Goal: Task Accomplishment & Management: Use online tool/utility

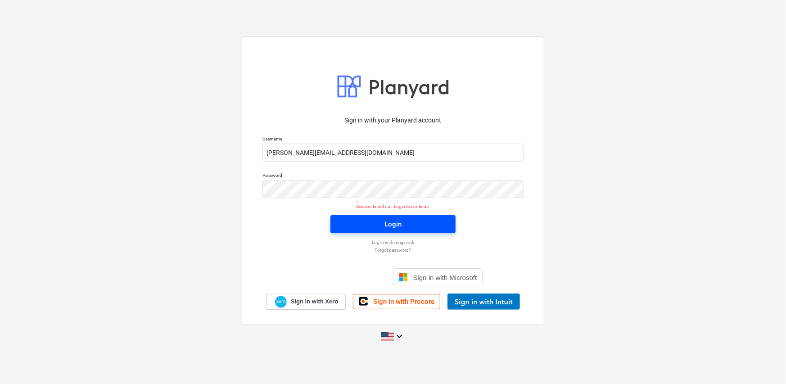
click at [398, 231] on button "Login" at bounding box center [393, 224] width 125 height 18
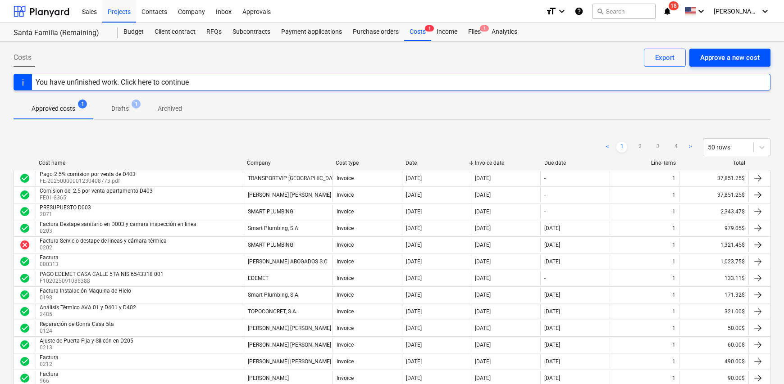
click at [721, 60] on div "Approve a new cost" at bounding box center [729, 58] width 59 height 12
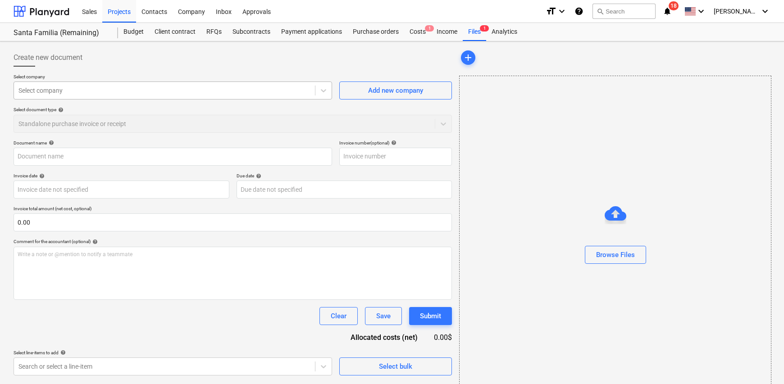
click at [202, 91] on div at bounding box center [164, 90] width 292 height 9
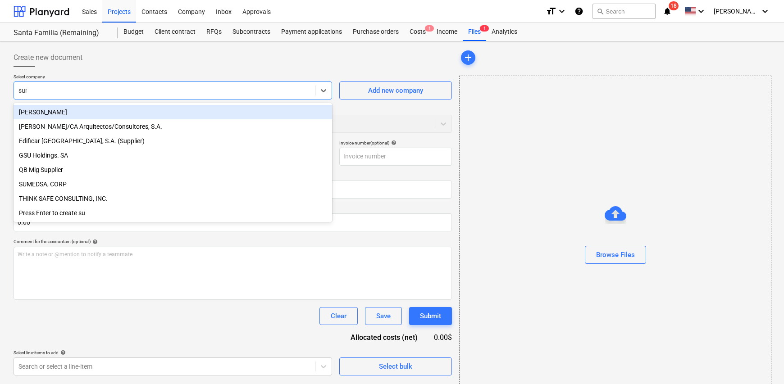
type input "sume"
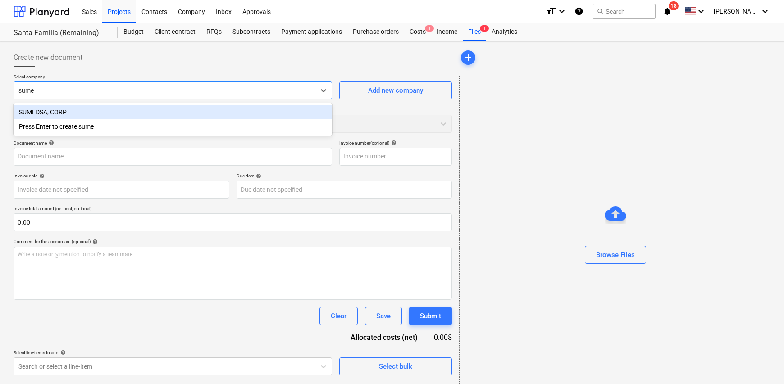
click at [99, 109] on div "SUMEDSA, CORP" at bounding box center [173, 112] width 318 height 14
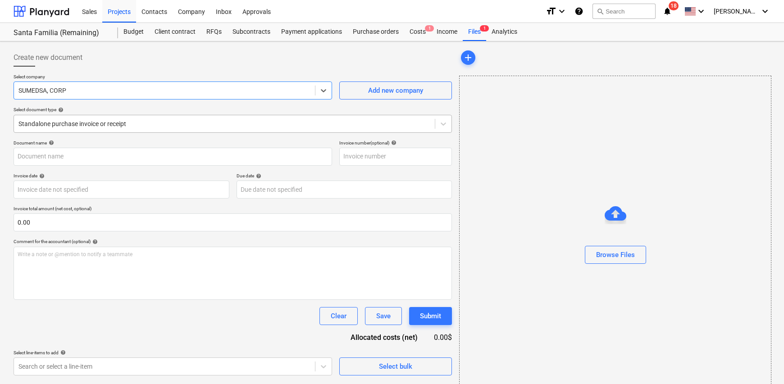
click at [249, 123] on div at bounding box center [224, 123] width 412 height 9
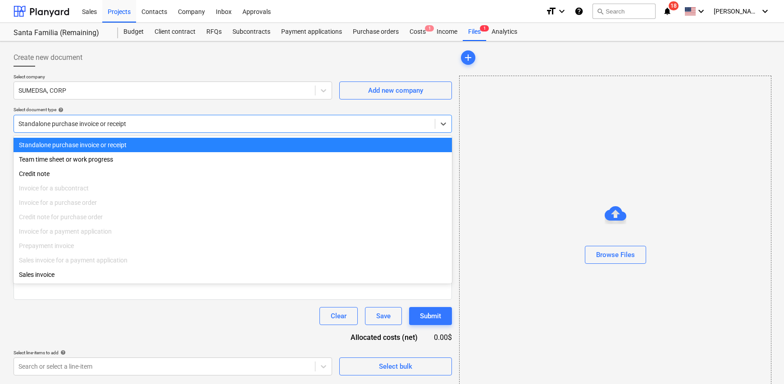
click at [246, 125] on div at bounding box center [224, 123] width 412 height 9
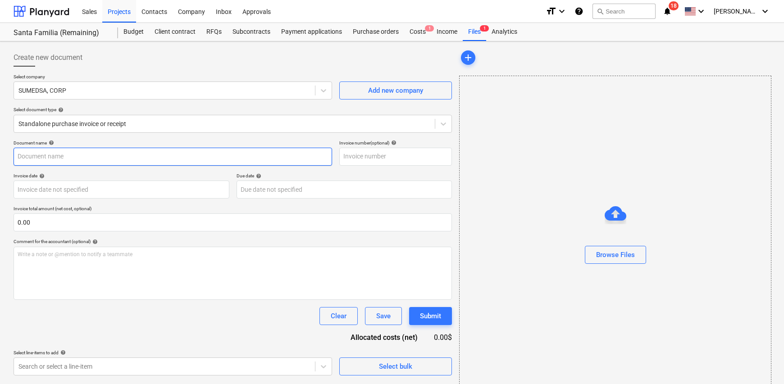
click at [136, 154] on input "text" at bounding box center [173, 157] width 318 height 18
type input "0188"
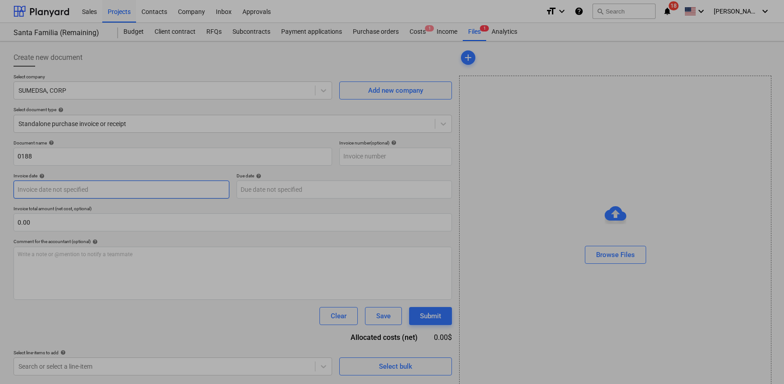
click at [86, 188] on body "Sales Projects Contacts Company Inbox Approvals format_size keyboard_arrow_down…" at bounding box center [392, 192] width 784 height 384
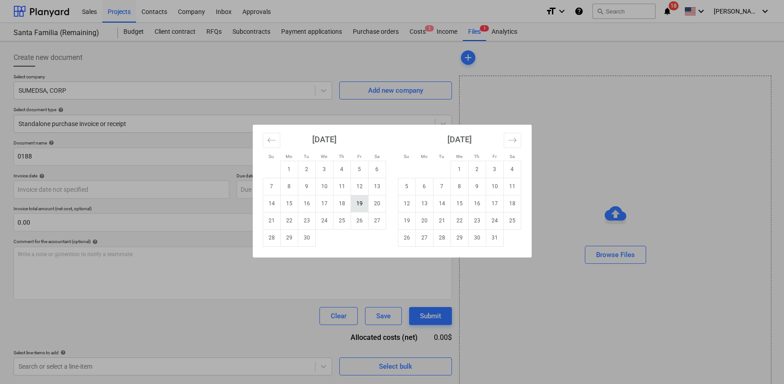
click at [356, 205] on td "19" at bounding box center [359, 203] width 18 height 17
type input "[DATE]"
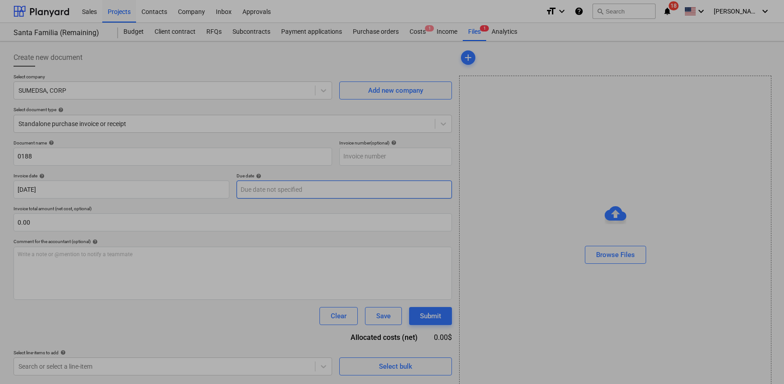
click at [288, 193] on body "Sales Projects Contacts Company Inbox Approvals format_size keyboard_arrow_down…" at bounding box center [392, 192] width 784 height 384
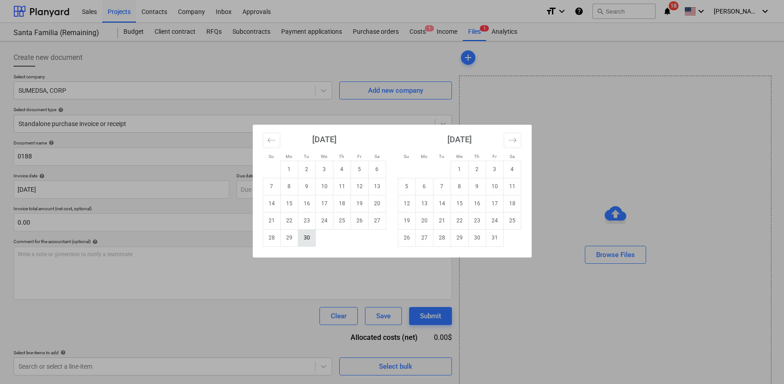
click at [304, 240] on td "30" at bounding box center [307, 237] width 18 height 17
type input "[DATE]"
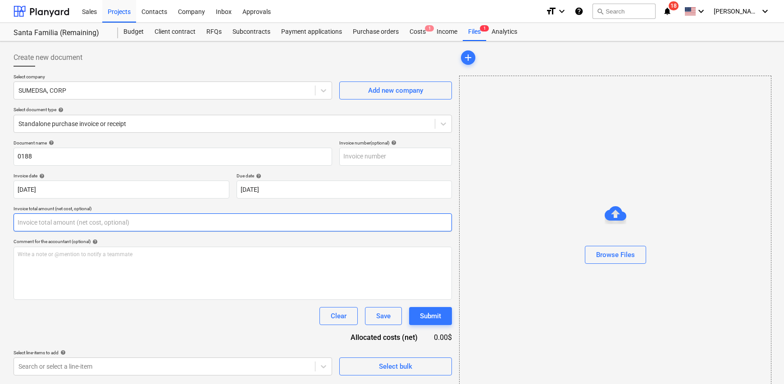
click at [86, 218] on input "text" at bounding box center [233, 222] width 438 height 18
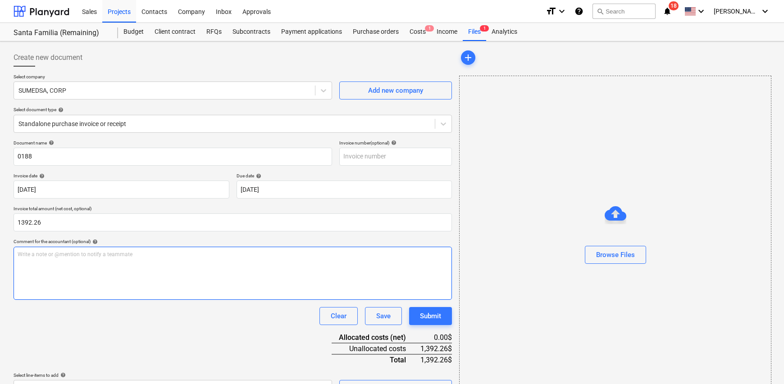
type input "1,392.26"
click at [34, 258] on div "Write a note or @mention to notify a teammate [PERSON_NAME]" at bounding box center [233, 273] width 438 height 53
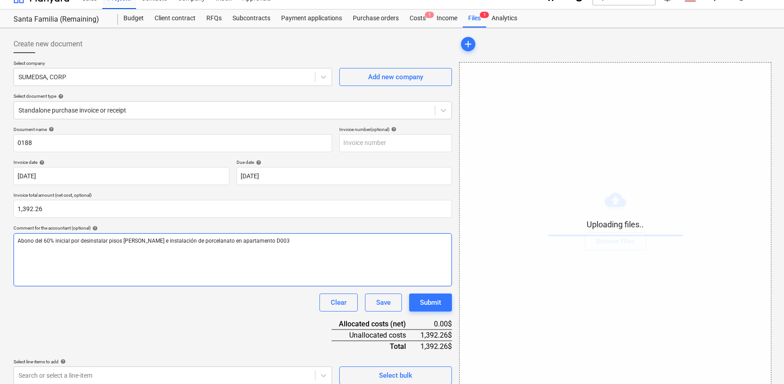
scroll to position [21, 0]
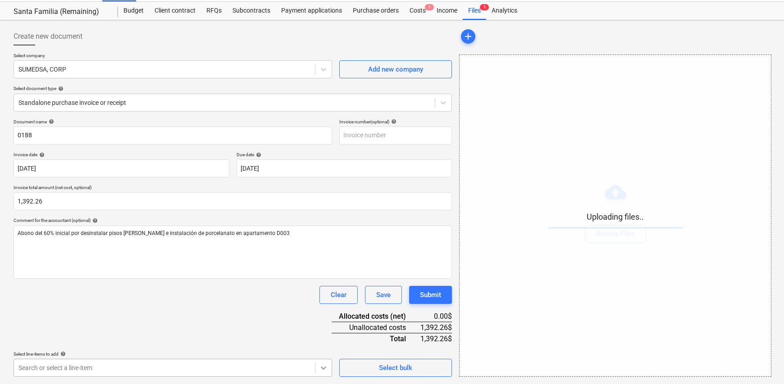
click at [322, 363] on body "Sales Projects Contacts Company Inbox Approvals format_size keyboard_arrow_down…" at bounding box center [392, 171] width 784 height 384
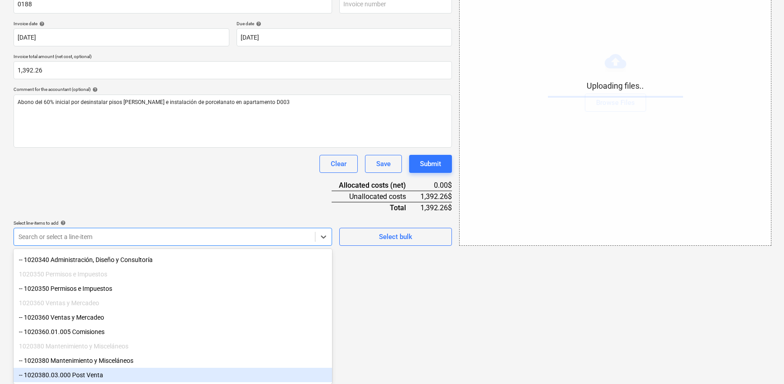
click at [121, 376] on div "-- 1020380.03.000 Post Venta" at bounding box center [173, 375] width 318 height 14
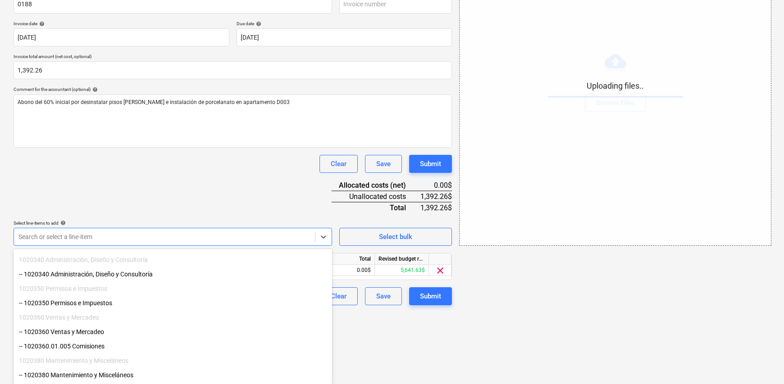
scroll to position [78, 0]
click at [422, 232] on html "Sales Projects Contacts Company Inbox Approvals format_size keyboard_arrow_down…" at bounding box center [392, 40] width 784 height 384
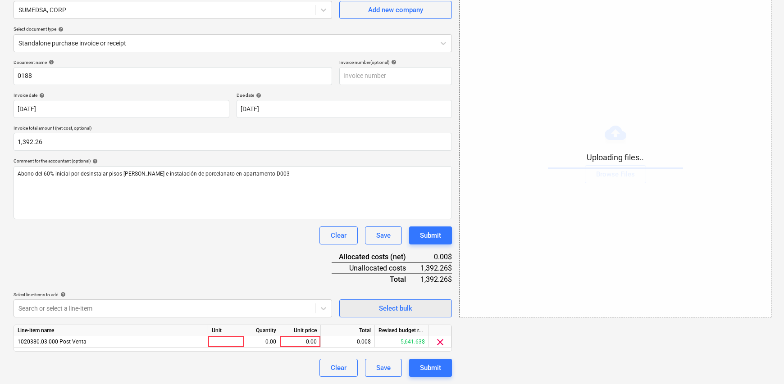
scroll to position [81, 0]
click at [225, 345] on div at bounding box center [226, 341] width 36 height 11
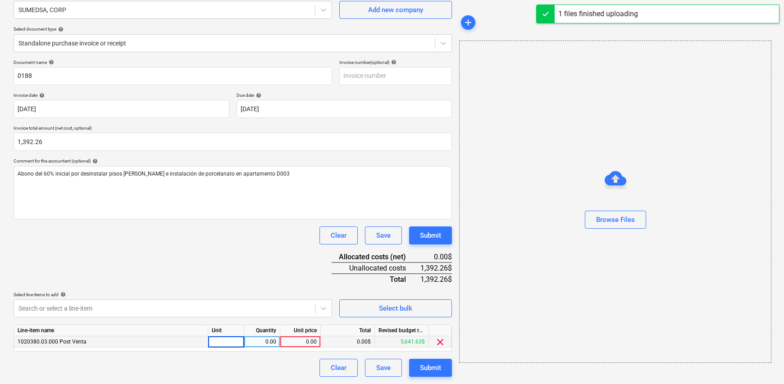
type input "1"
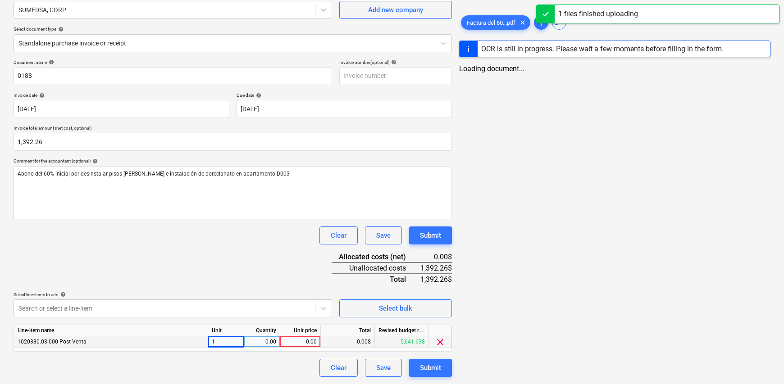
click at [248, 340] on div "0.00" at bounding box center [262, 341] width 28 height 11
click at [314, 340] on div "0.00" at bounding box center [300, 341] width 33 height 11
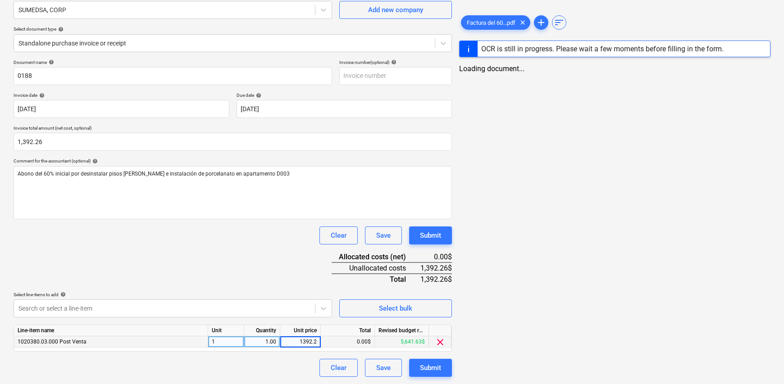
type input "1392.26"
click at [278, 300] on div "Search or select a line-item" at bounding box center [173, 308] width 318 height 18
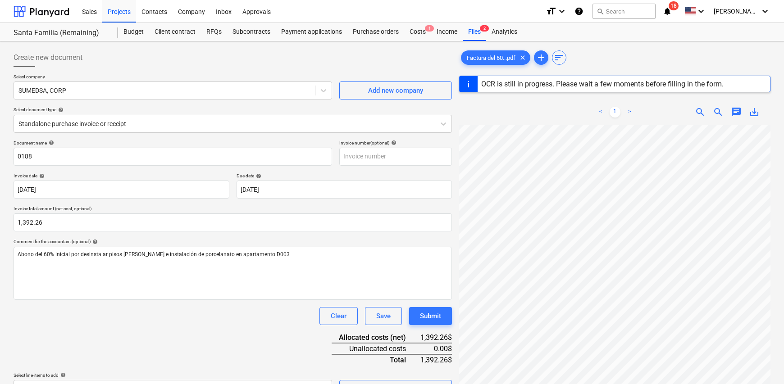
scroll to position [106, 0]
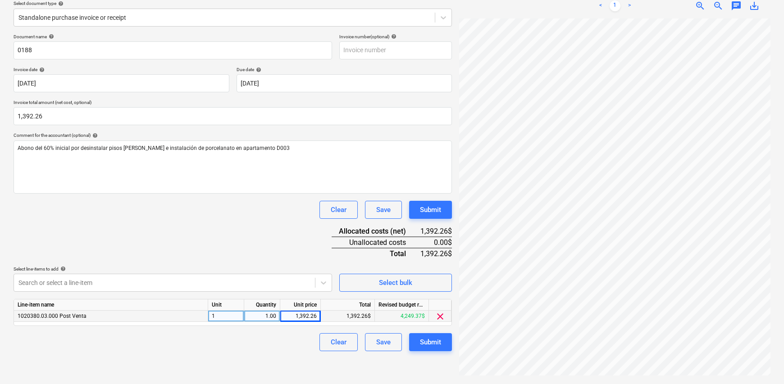
click at [526, 379] on div "Factura del 60...pdf clear add sort OCR is still in progress. Please wait a few…" at bounding box center [614, 160] width 318 height 442
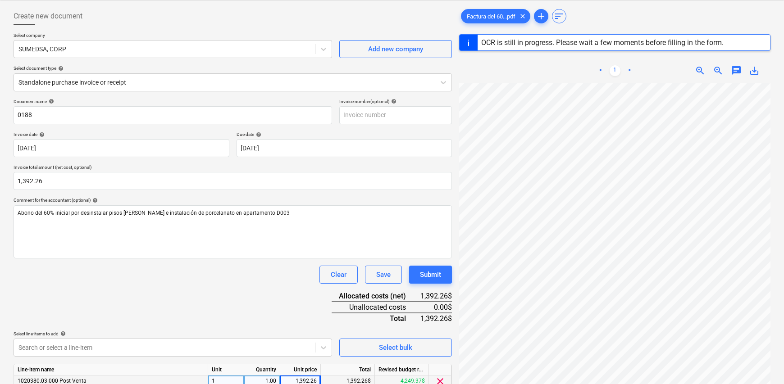
scroll to position [0, 0]
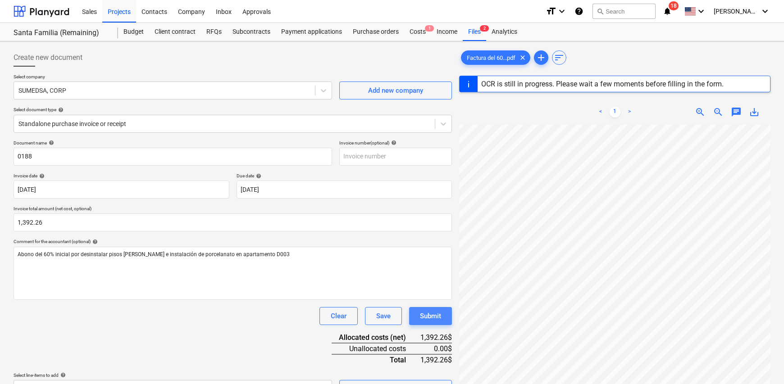
click at [439, 319] on div "Submit" at bounding box center [430, 316] width 21 height 12
